Goal: Information Seeking & Learning: Learn about a topic

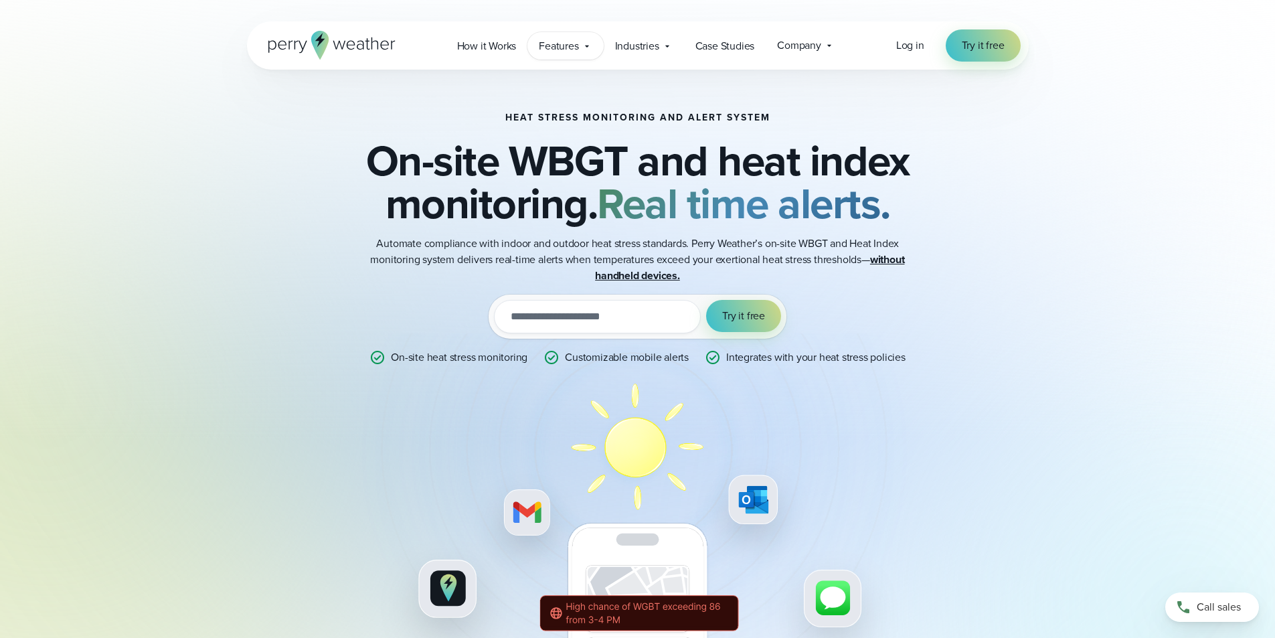
click at [565, 43] on span "Features" at bounding box center [558, 46] width 39 height 16
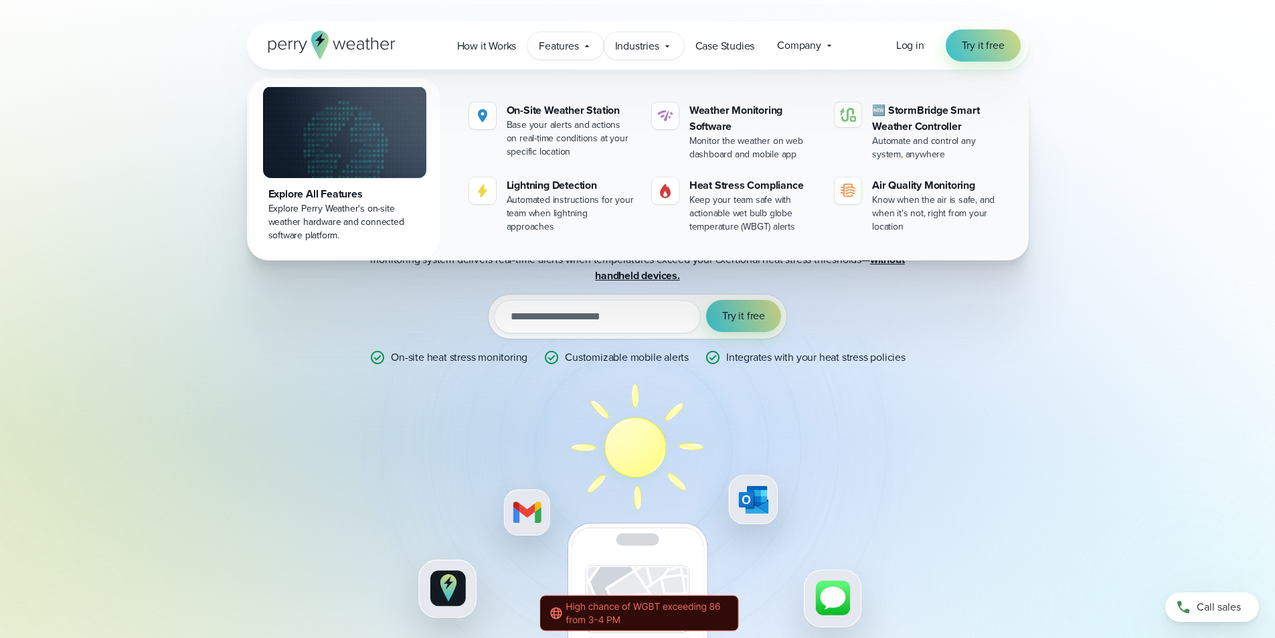
click at [641, 48] on span "Industries" at bounding box center [637, 46] width 44 height 16
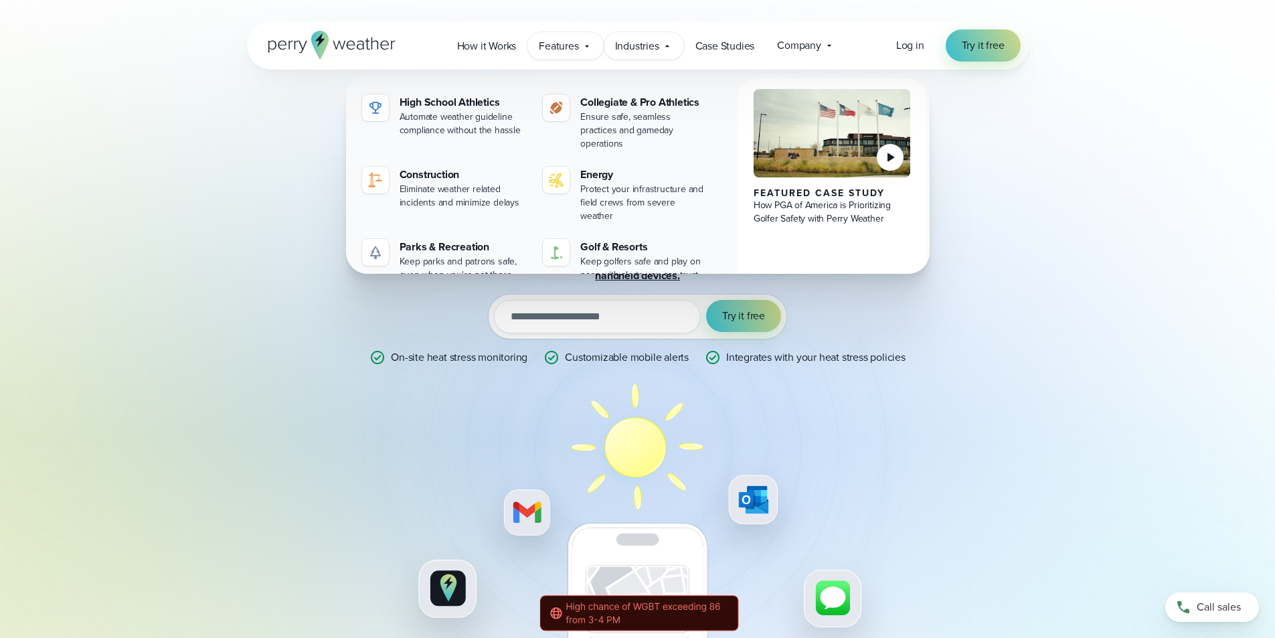
click at [581, 43] on div "Features Explore All Features Explore Perry Weather's on-site weather hardware …" at bounding box center [565, 45] width 76 height 27
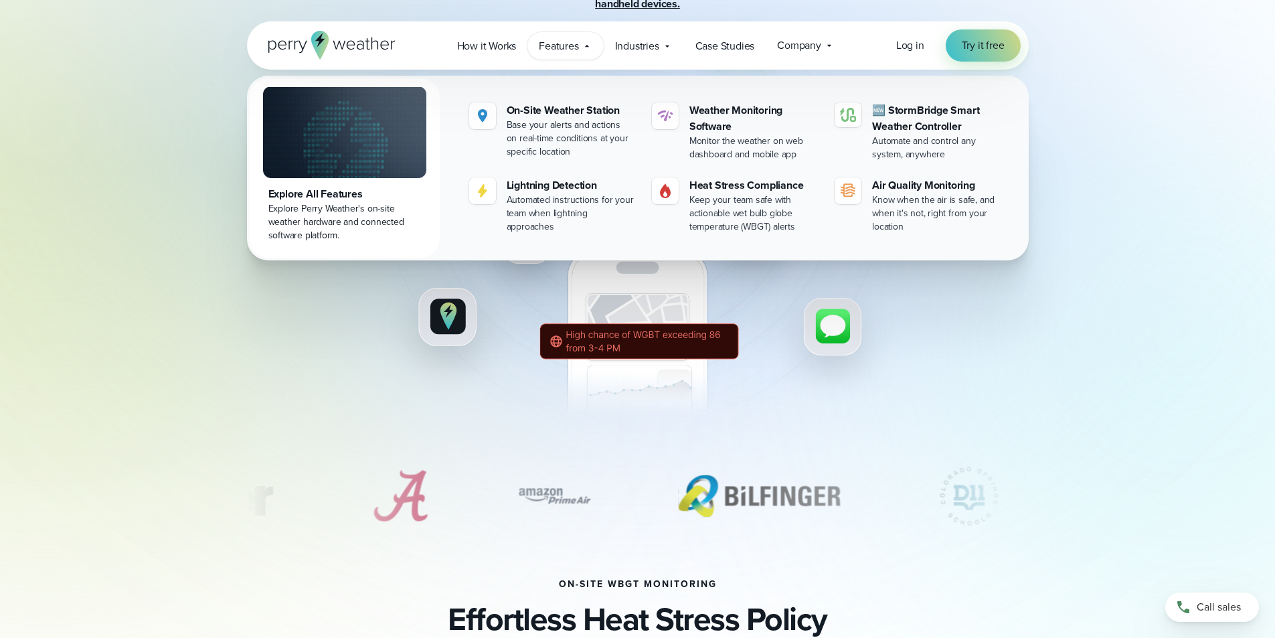
scroll to position [278, 0]
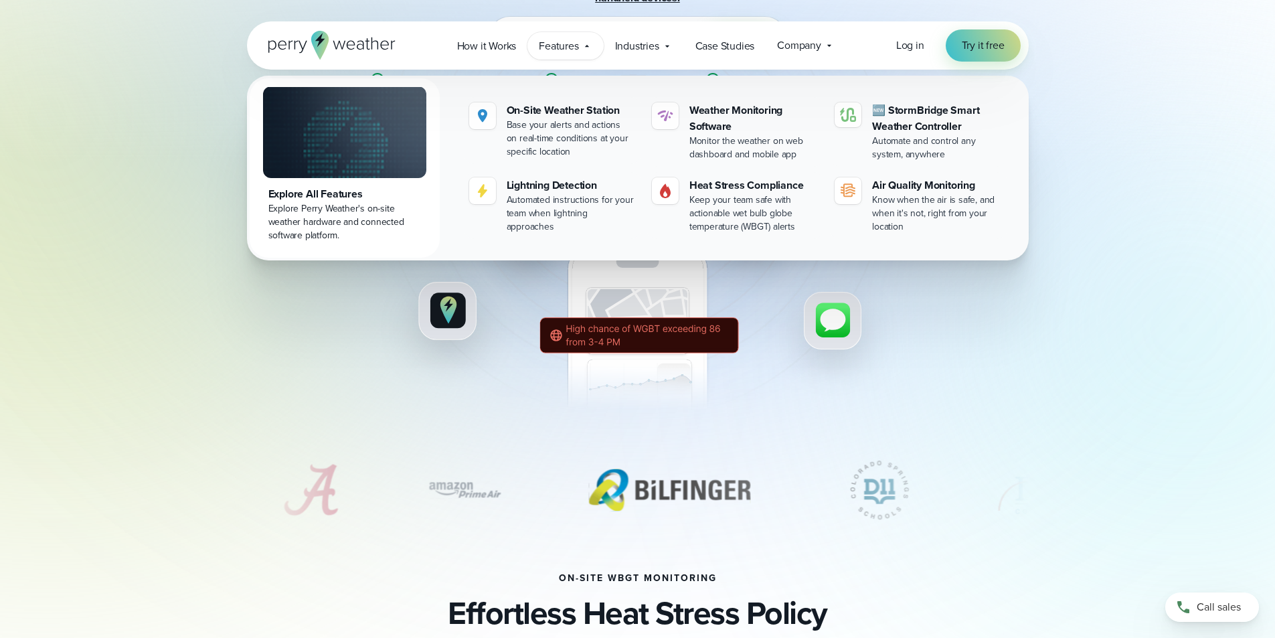
click at [1113, 167] on div "Heat Stress Monitoring and Alert System On-site WBGT and heat index monitoring.…" at bounding box center [638, 124] width 964 height 664
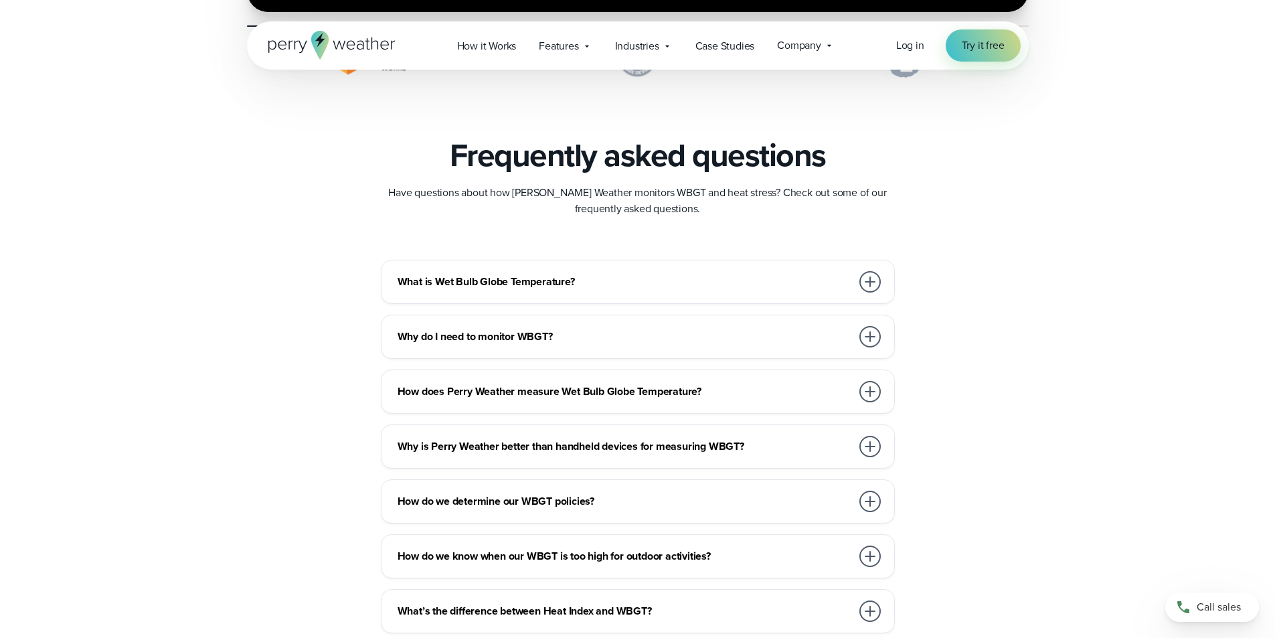
scroll to position [3566, 0]
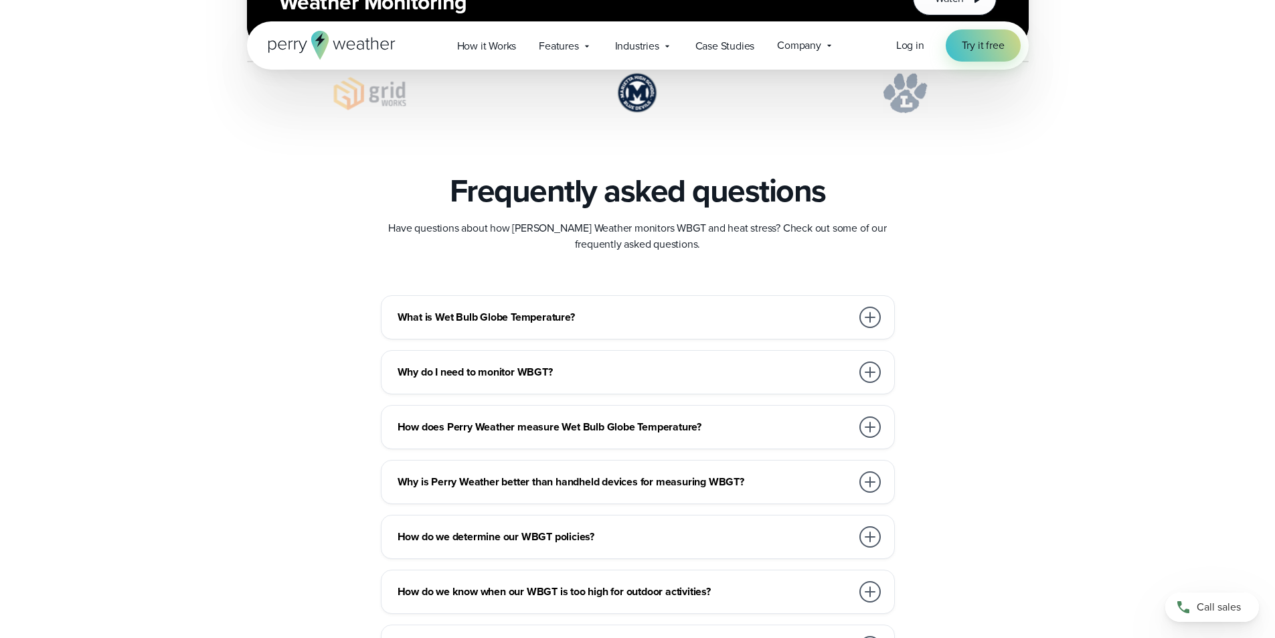
click at [873, 376] on div at bounding box center [869, 371] width 21 height 21
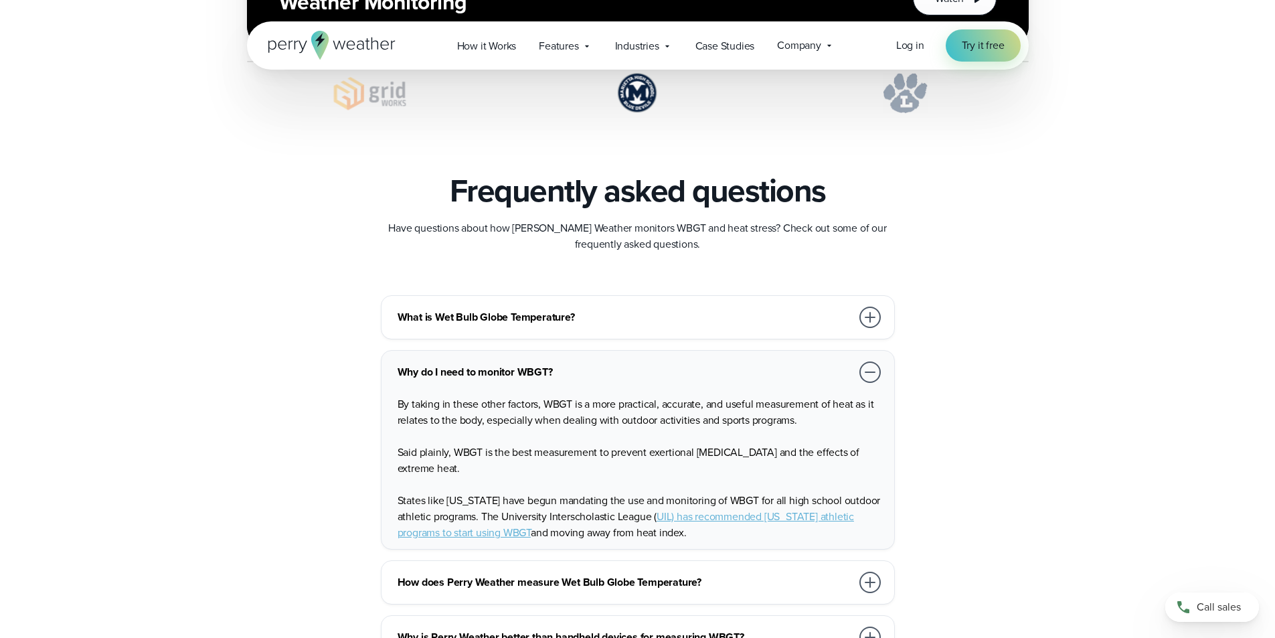
click at [873, 376] on div at bounding box center [869, 371] width 21 height 21
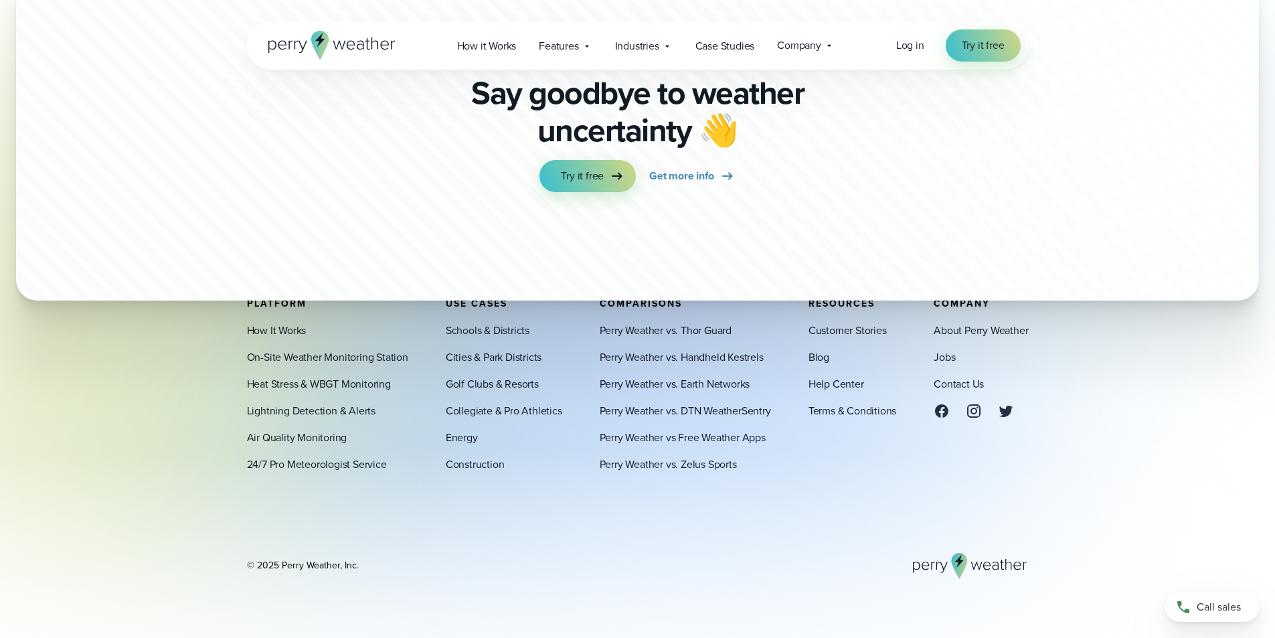
scroll to position [4825, 0]
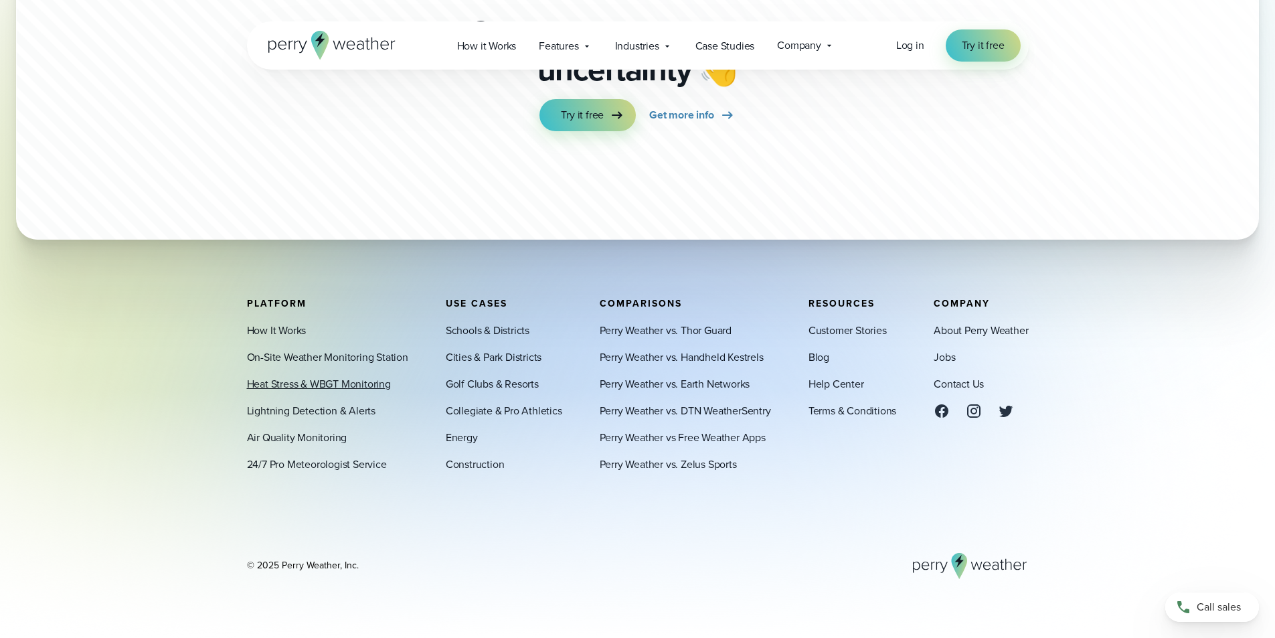
click at [292, 381] on link "Heat Stress & WBGT Monitoring" at bounding box center [319, 383] width 144 height 16
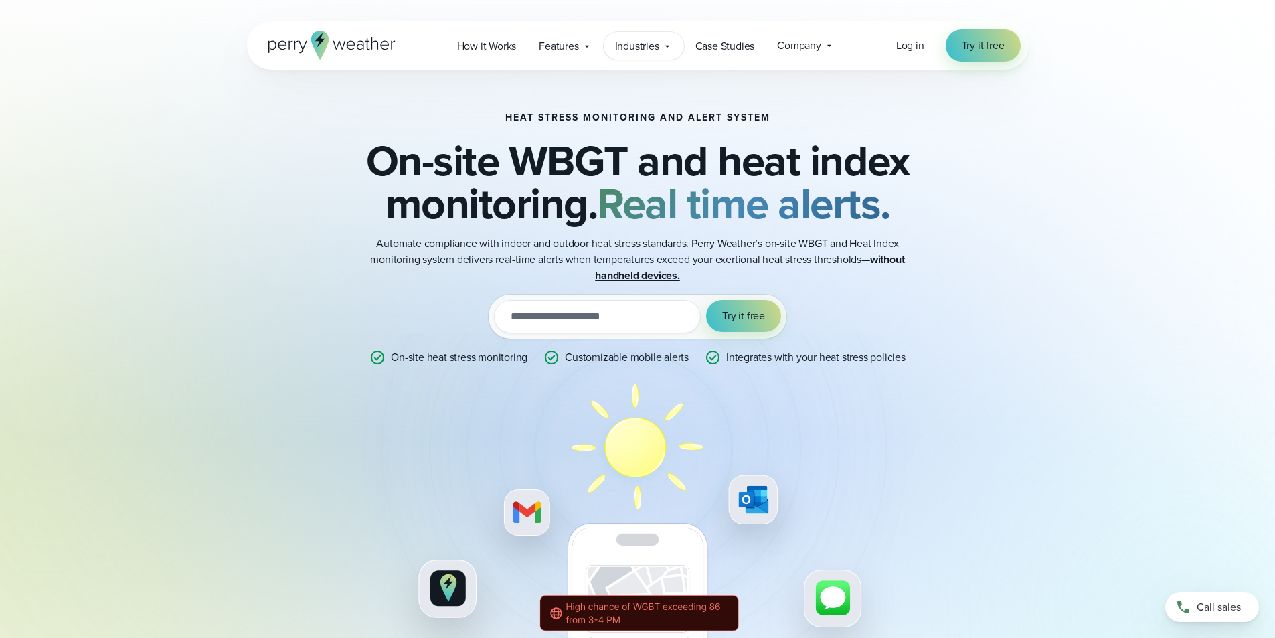
click at [664, 46] on icon at bounding box center [667, 46] width 11 height 11
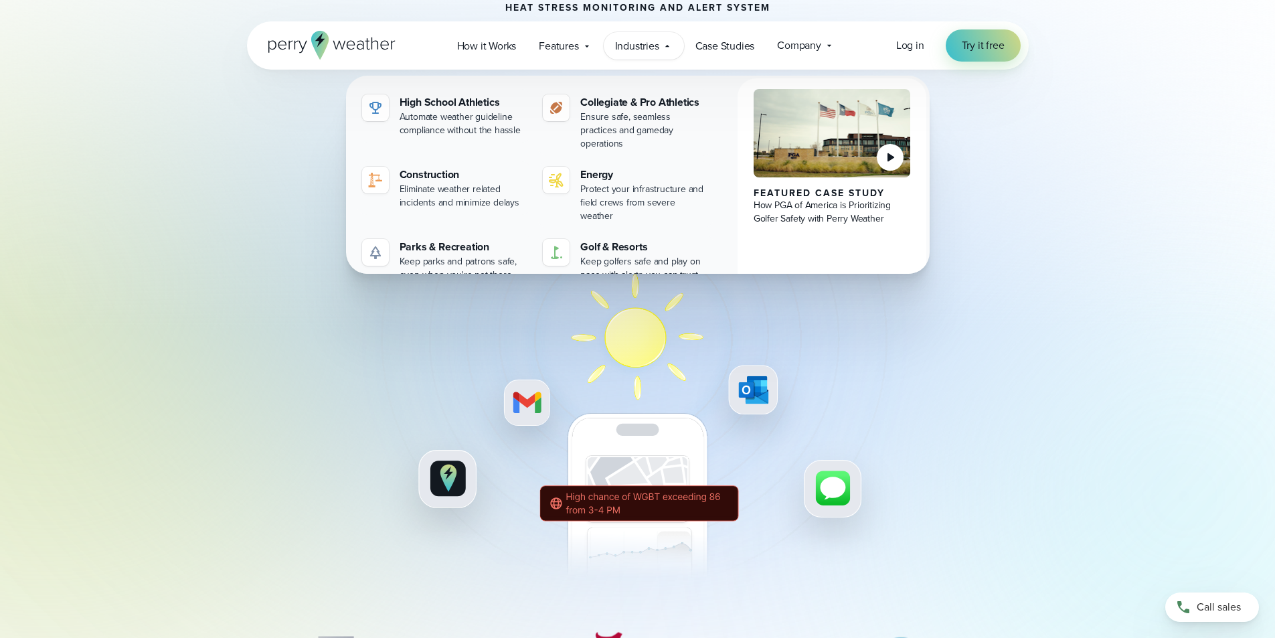
scroll to position [134, 0]
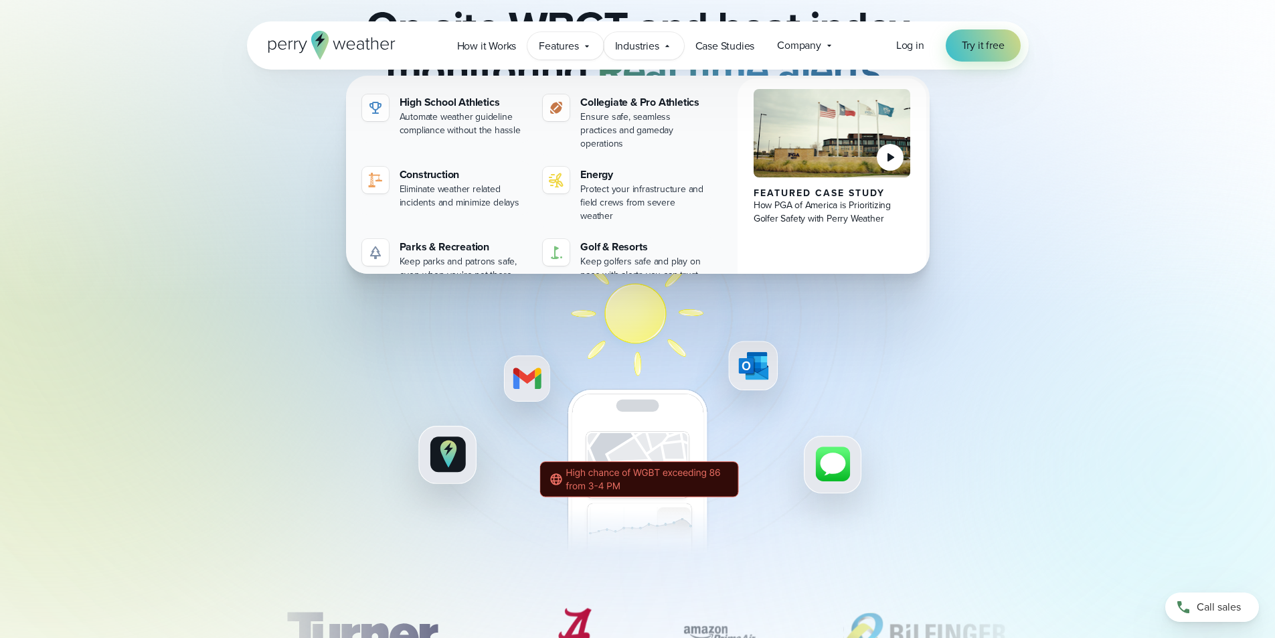
click at [584, 46] on icon at bounding box center [586, 46] width 11 height 11
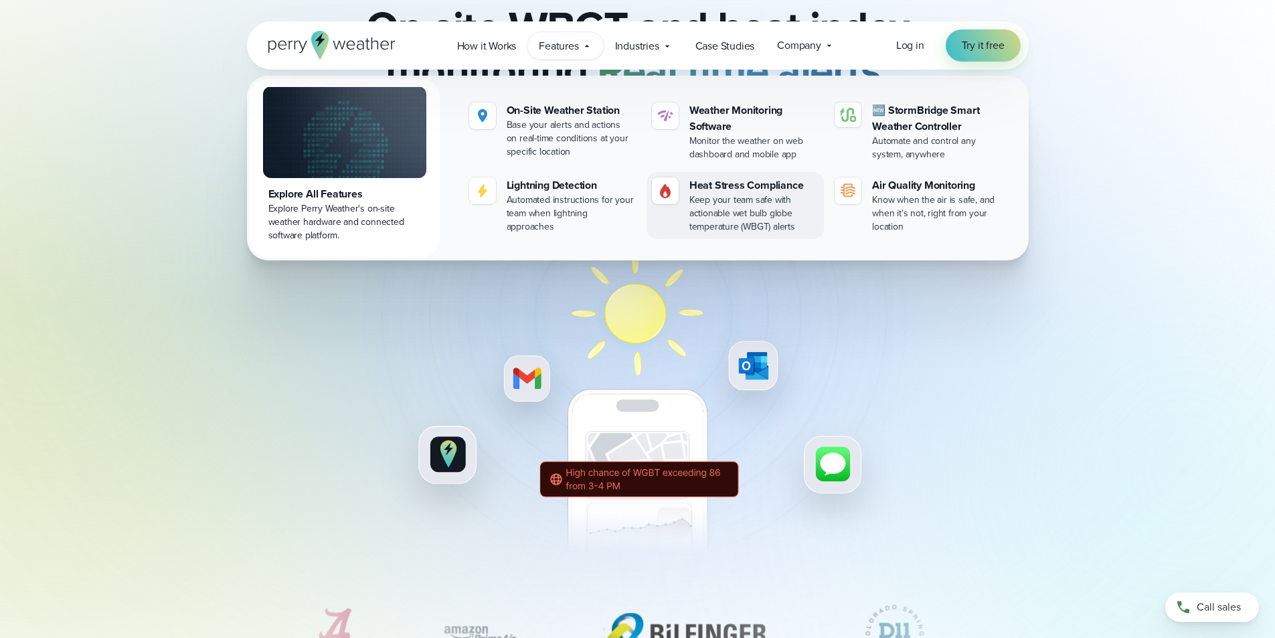
click at [739, 190] on div "Heat Stress Compliance" at bounding box center [753, 185] width 129 height 16
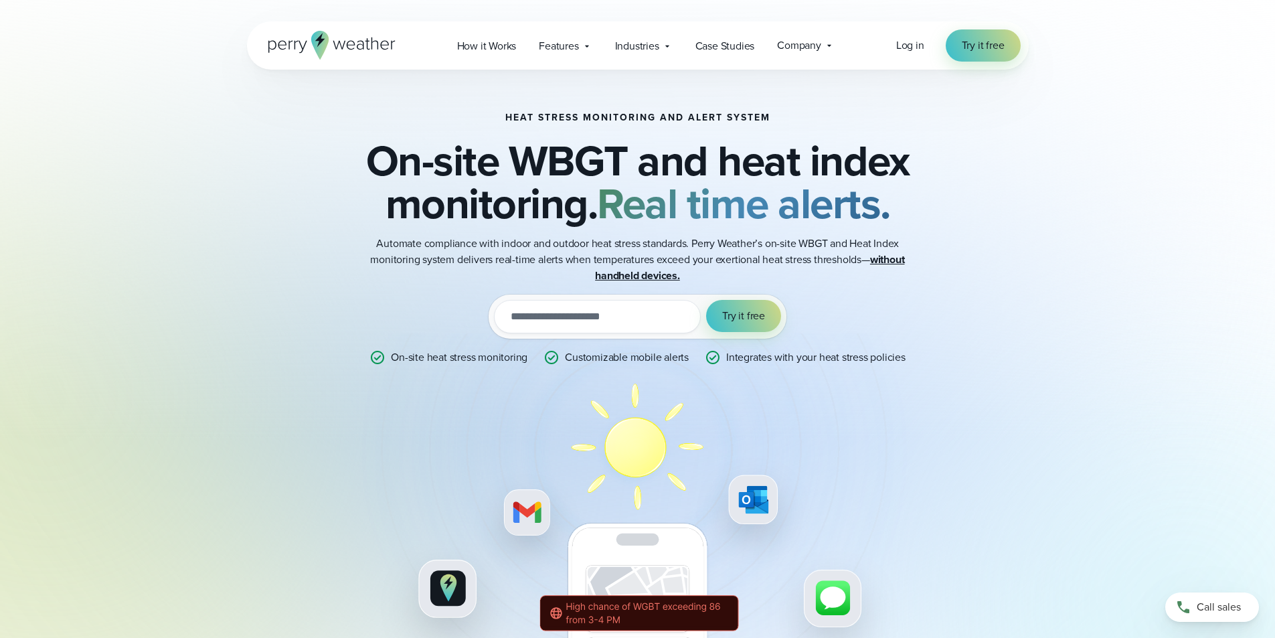
click at [570, 317] on input "email" at bounding box center [597, 316] width 207 height 33
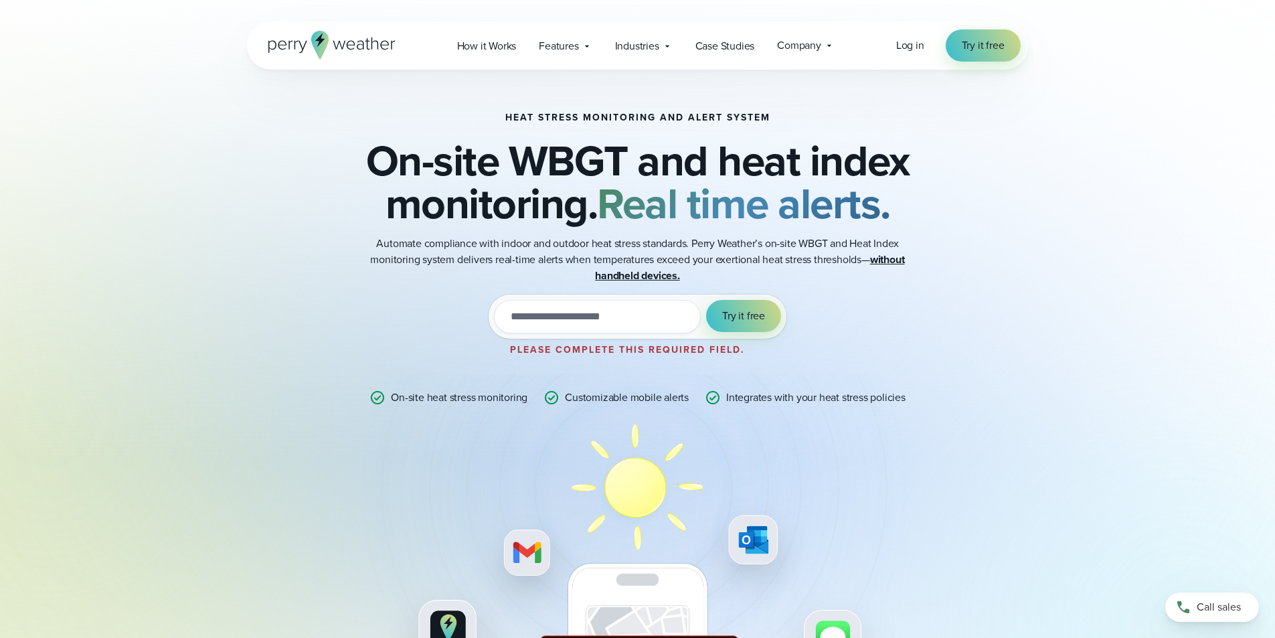
click at [909, 298] on div "Heat Stress Monitoring and Alert System On-site WBGT and heat index monitoring.…" at bounding box center [638, 421] width 648 height 619
click at [828, 47] on icon at bounding box center [829, 45] width 11 height 11
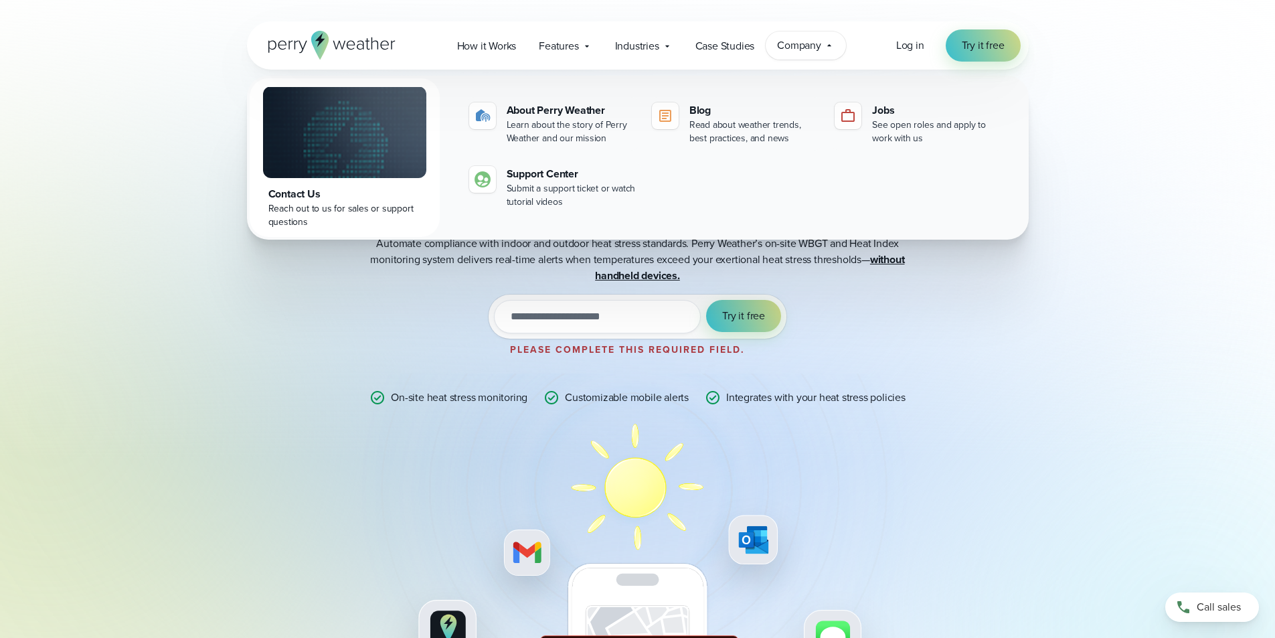
click at [1061, 122] on div "Heat Stress Monitoring and Alert System On-site WBGT and heat index monitoring.…" at bounding box center [638, 422] width 964 height 705
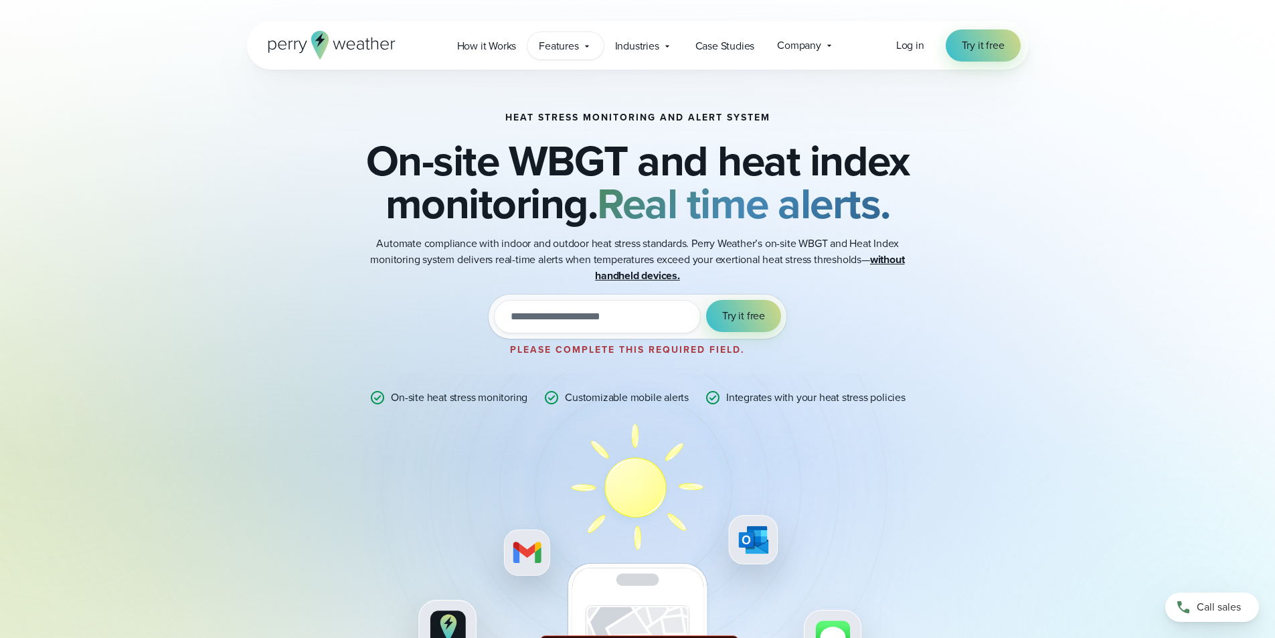
click at [588, 50] on icon at bounding box center [586, 46] width 11 height 11
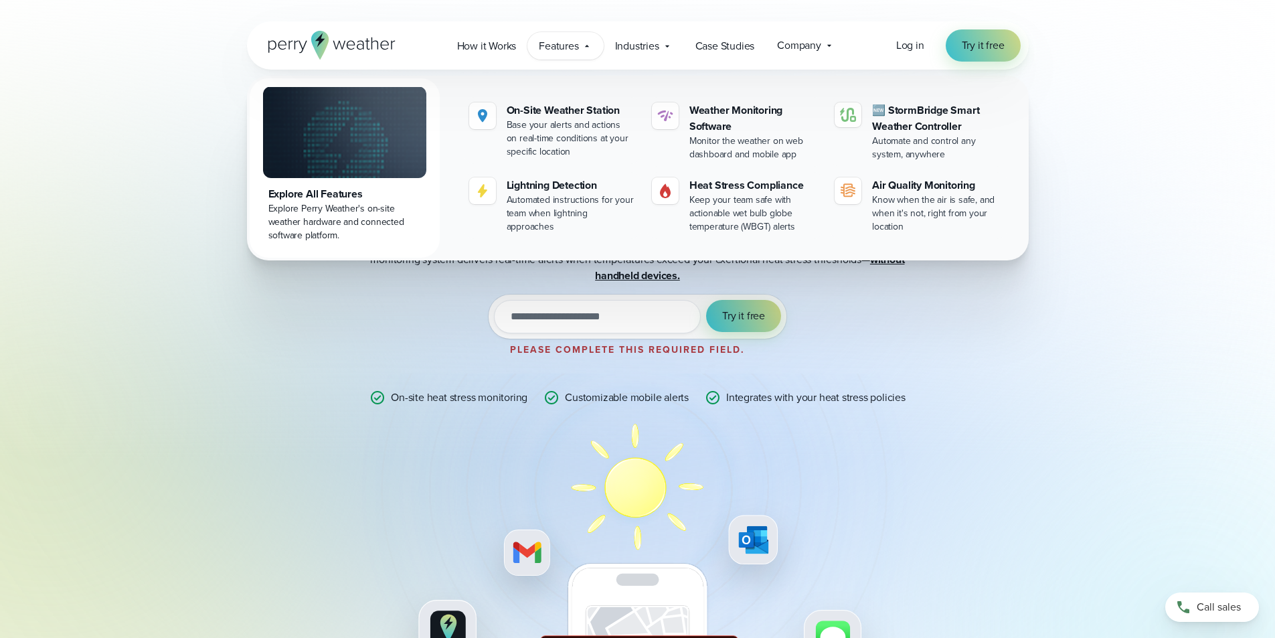
click at [1063, 120] on div "Heat Stress Monitoring and Alert System On-site WBGT and heat index monitoring.…" at bounding box center [638, 422] width 964 height 705
